Goal: Find contact information: Find contact information

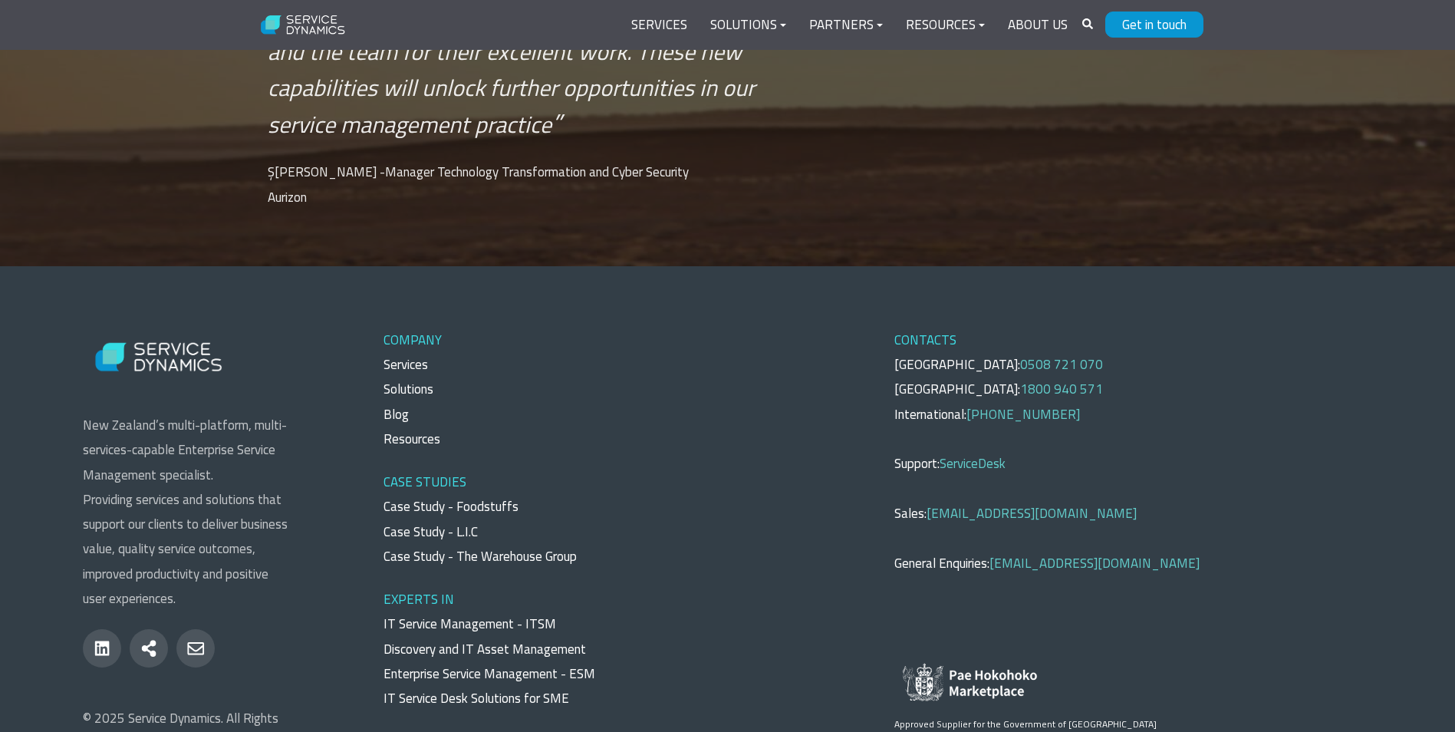
scroll to position [5601, 0]
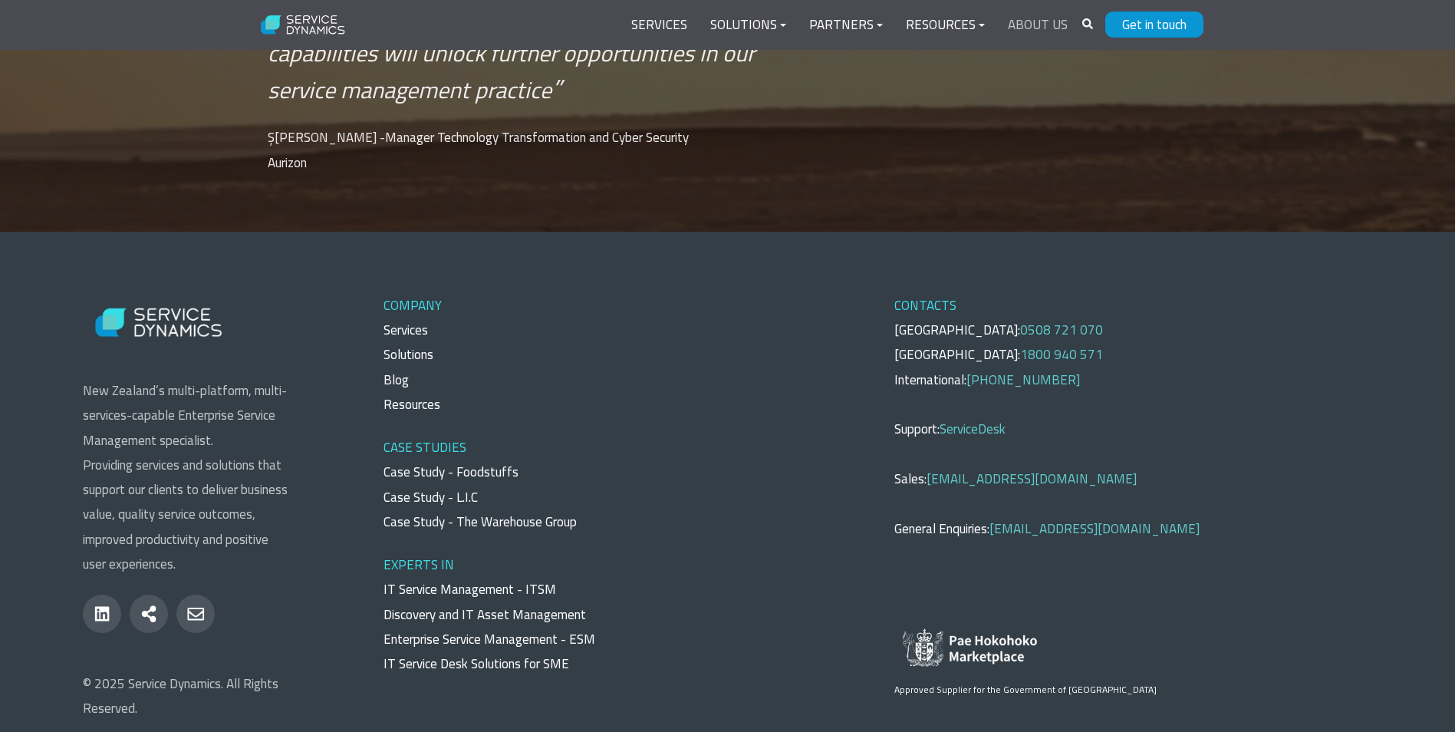
click at [1057, 22] on link "About Us" at bounding box center [1038, 25] width 83 height 37
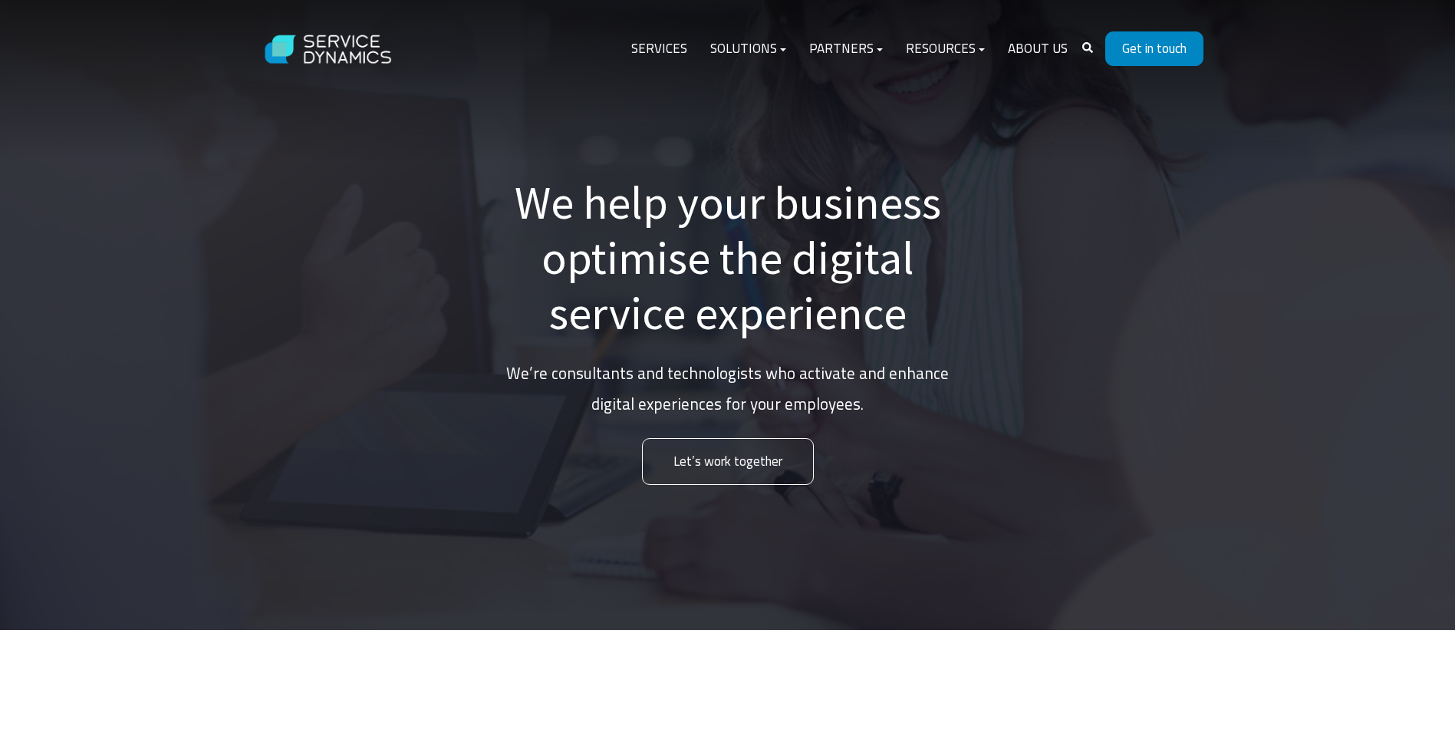
click at [1146, 50] on link "Get in touch" at bounding box center [1155, 48] width 98 height 35
